Goal: Obtain resource: Download file/media

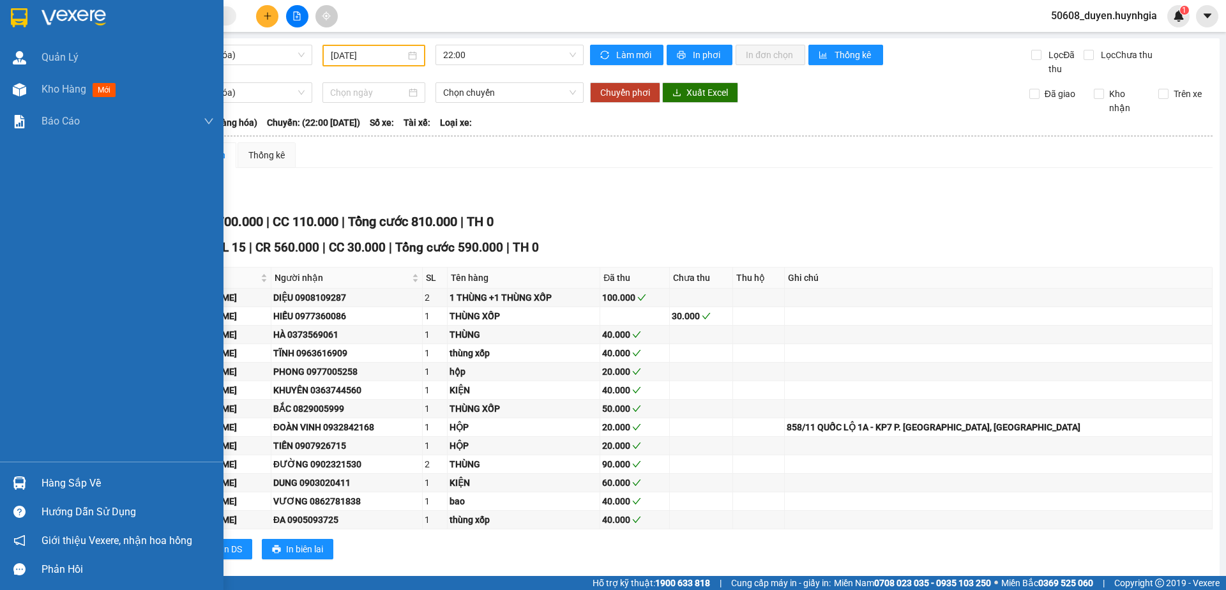
click at [23, 20] on img at bounding box center [19, 17] width 17 height 19
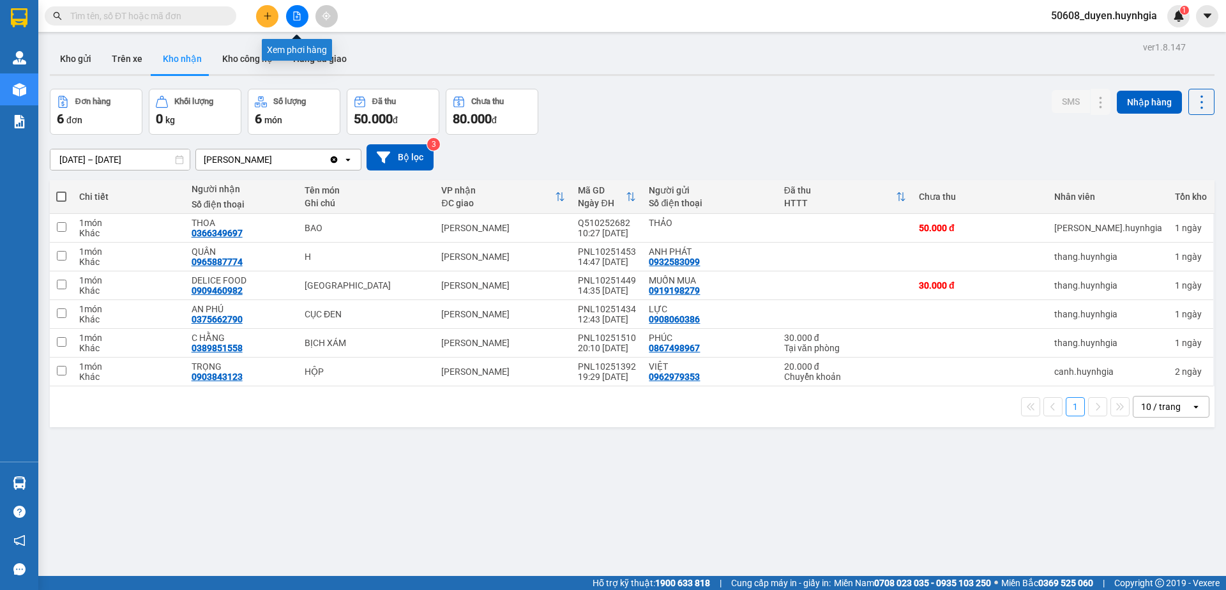
click at [295, 17] on icon "file-add" at bounding box center [297, 15] width 9 height 9
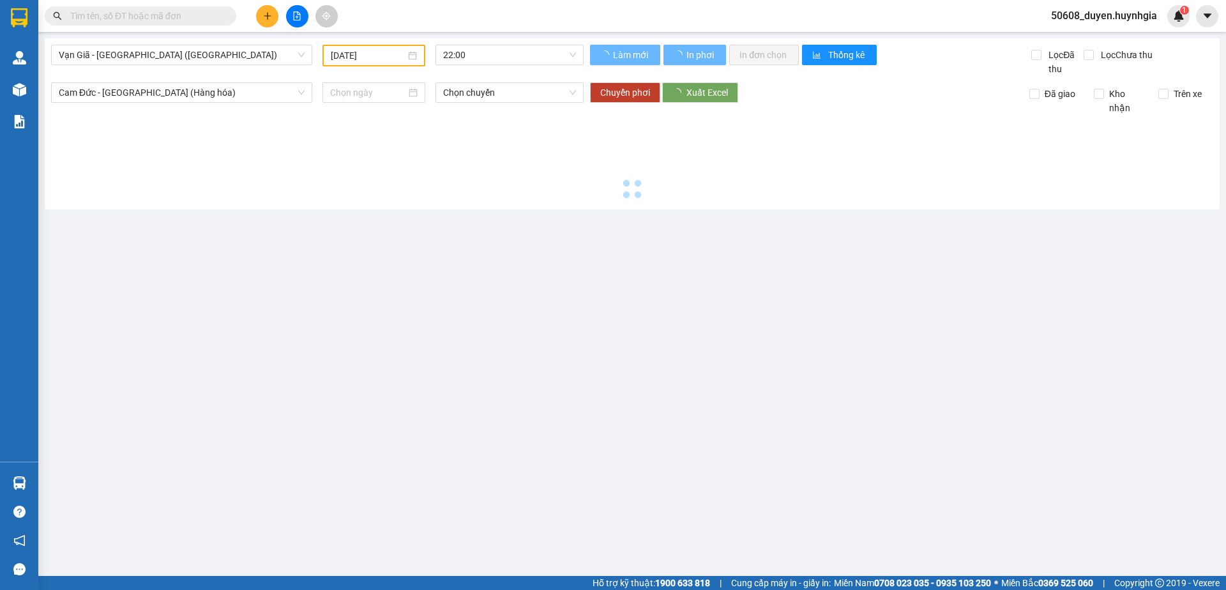
type input "[DATE]"
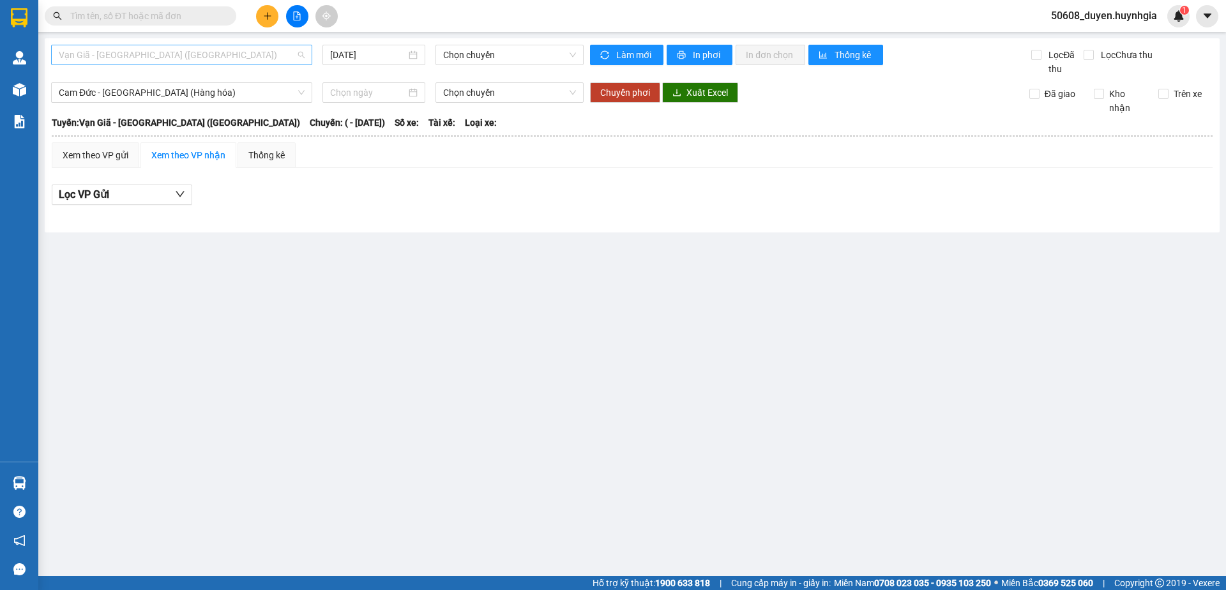
click at [262, 55] on span "Vạn Giã - [GEOGRAPHIC_DATA] ([GEOGRAPHIC_DATA])" at bounding box center [182, 54] width 246 height 19
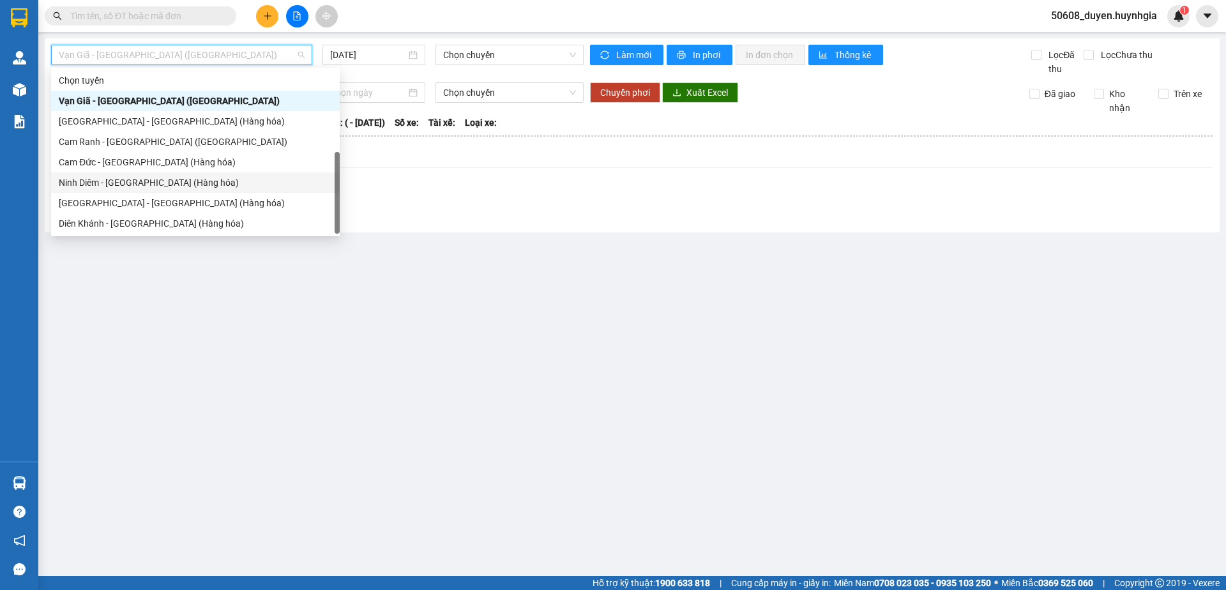
scroll to position [41, 0]
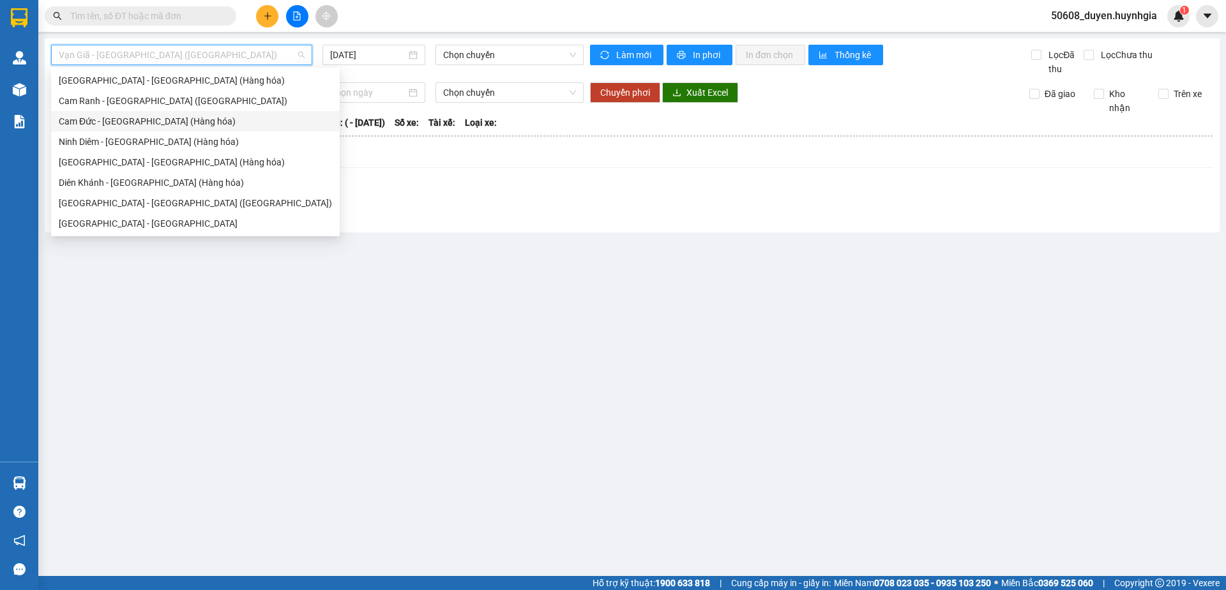
click at [132, 122] on div "Cam Đức - [GEOGRAPHIC_DATA] (Hàng hóa)" at bounding box center [195, 121] width 273 height 14
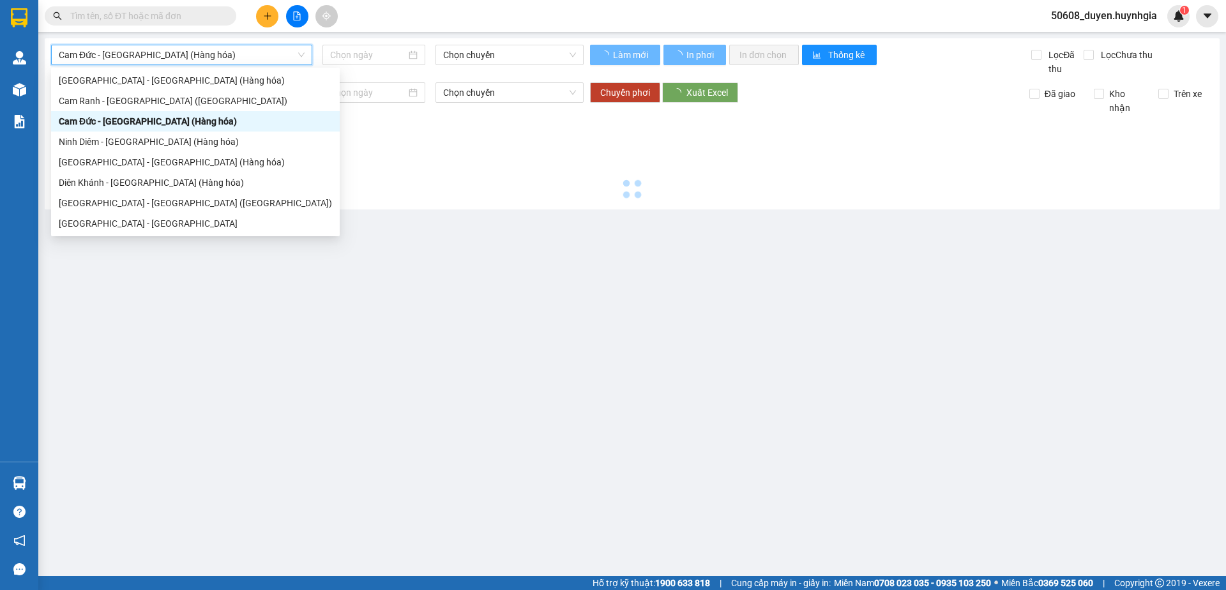
type input "[DATE]"
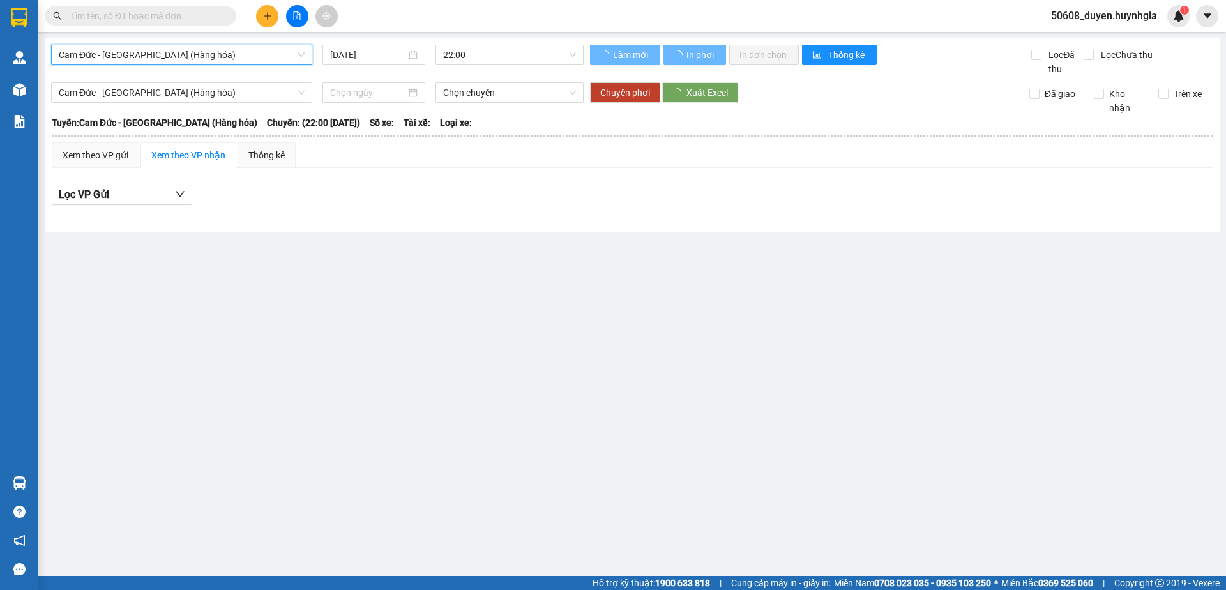
scroll to position [0, 0]
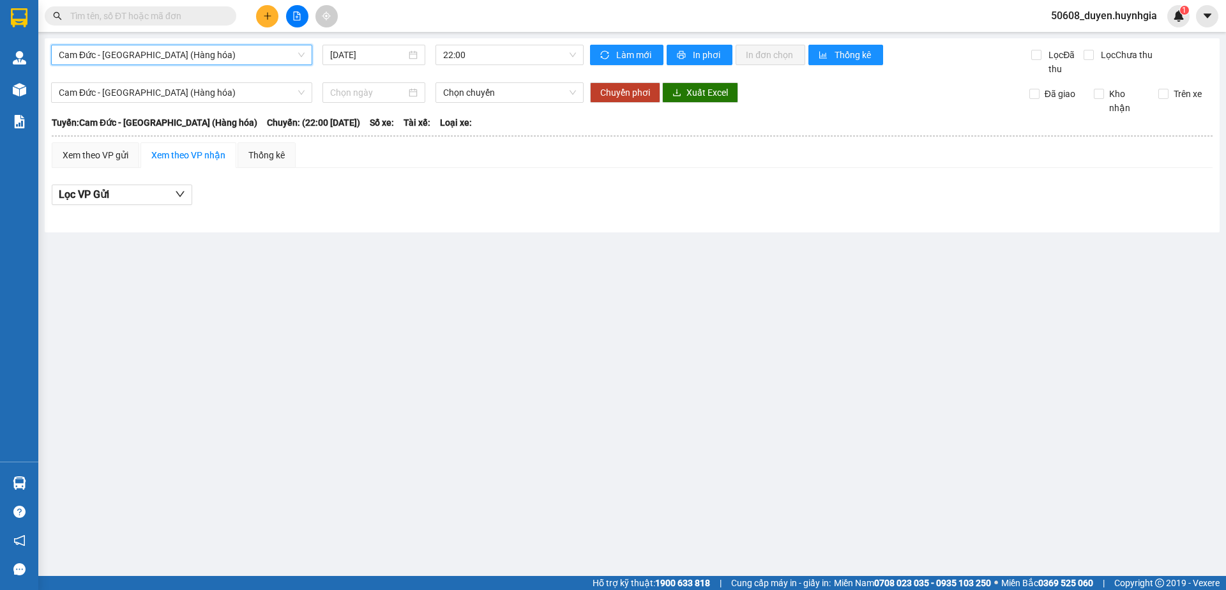
click at [214, 59] on span "Cam Đức - [GEOGRAPHIC_DATA] (Hàng hóa)" at bounding box center [182, 54] width 246 height 19
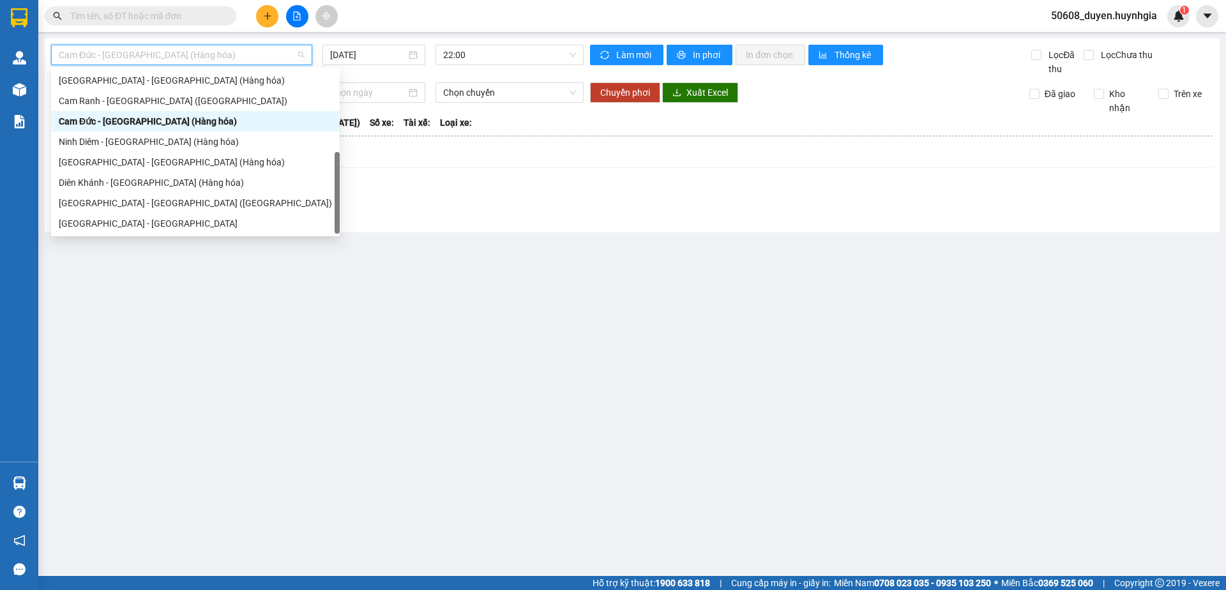
scroll to position [41, 0]
click at [134, 201] on div "[GEOGRAPHIC_DATA] - [GEOGRAPHIC_DATA] ([GEOGRAPHIC_DATA])" at bounding box center [195, 203] width 273 height 14
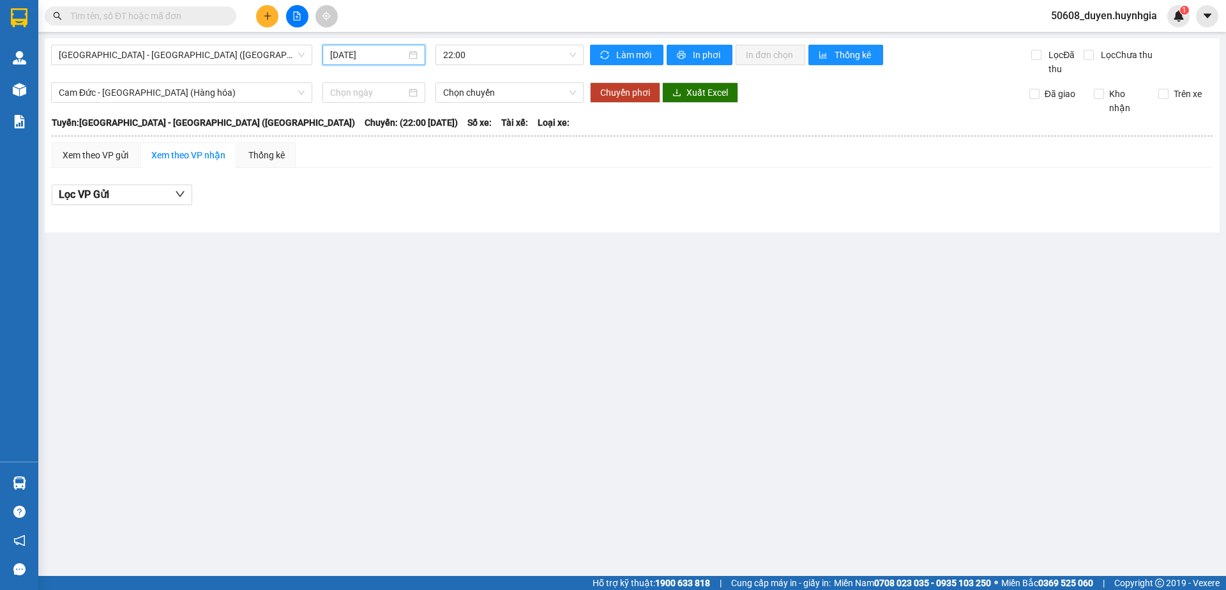
click at [399, 60] on input "[DATE]" at bounding box center [368, 55] width 76 height 14
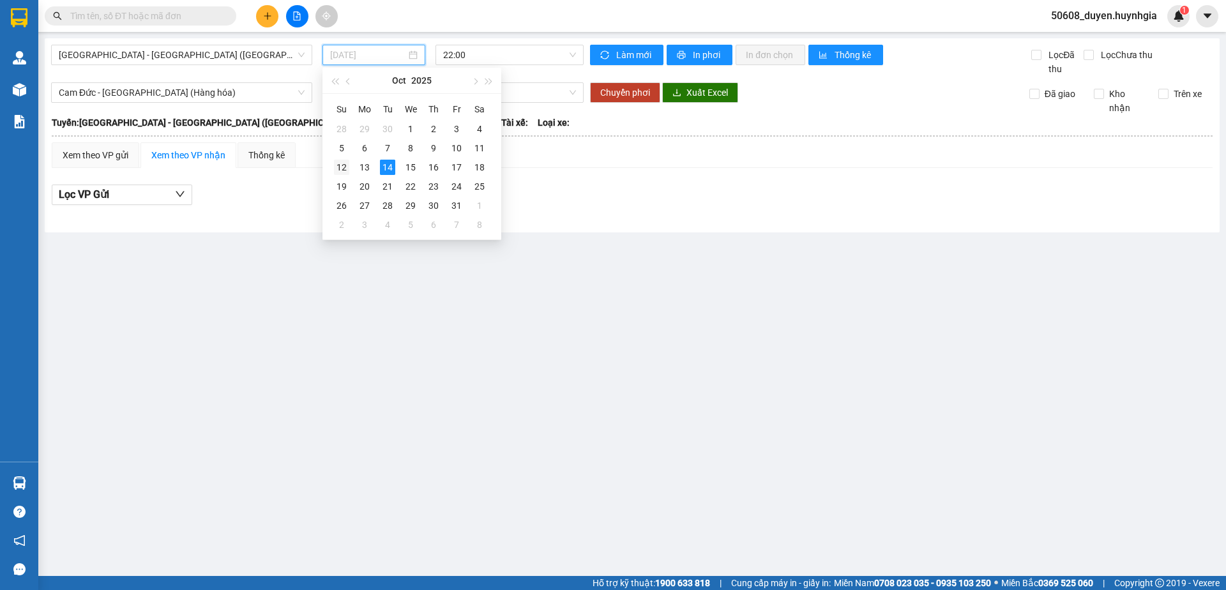
click at [343, 171] on div "12" at bounding box center [341, 167] width 15 height 15
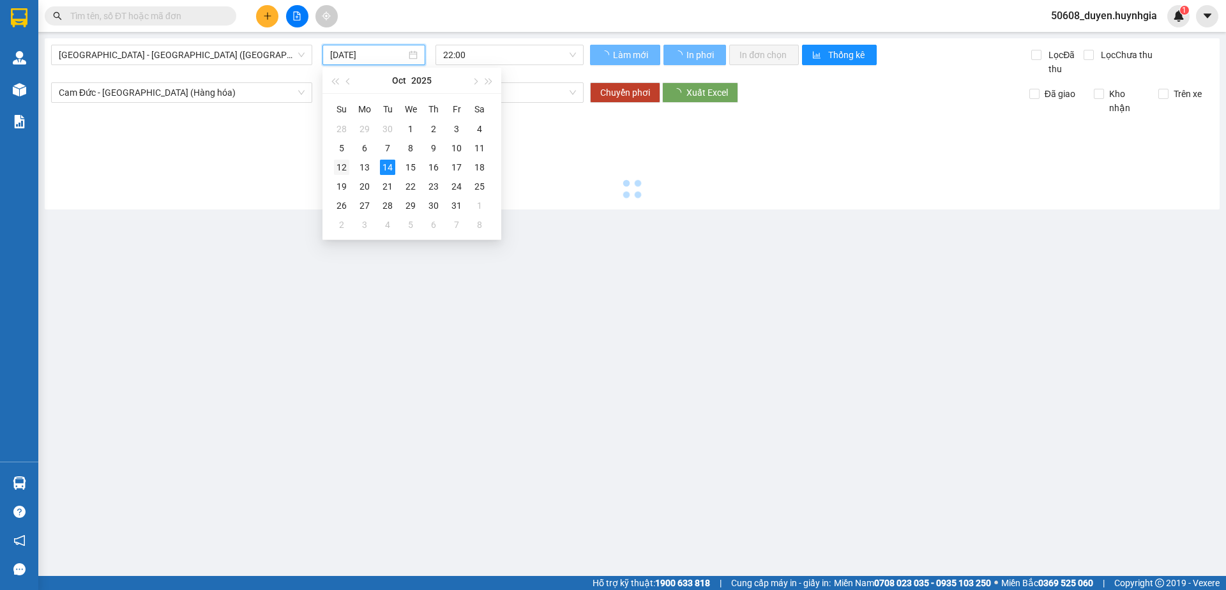
type input "[DATE]"
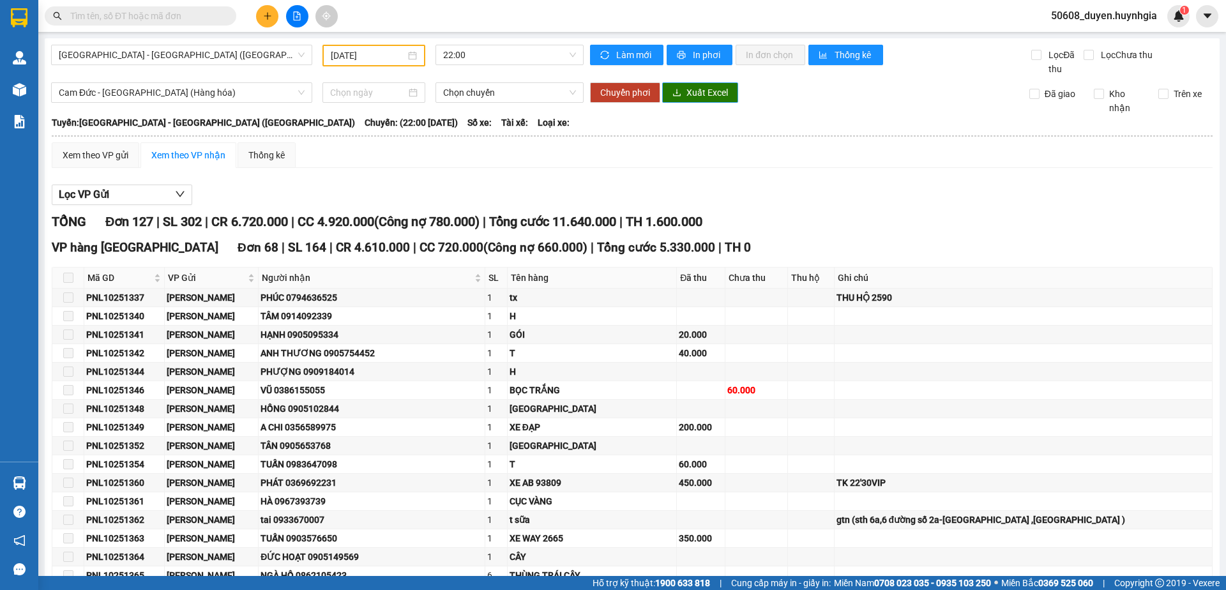
click at [689, 92] on span "Xuất Excel" at bounding box center [708, 93] width 42 height 14
